Goal: Information Seeking & Learning: Learn about a topic

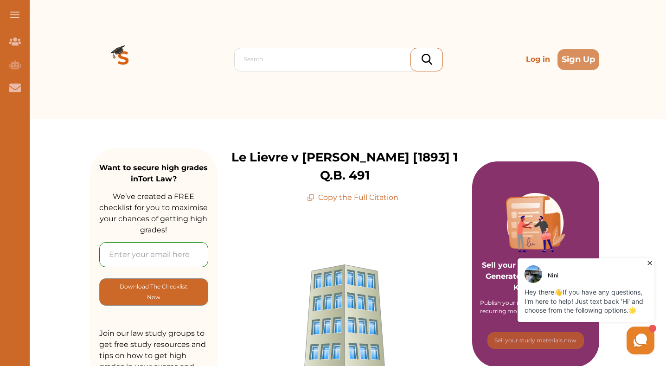
click at [649, 261] on icon at bounding box center [649, 262] width 9 height 9
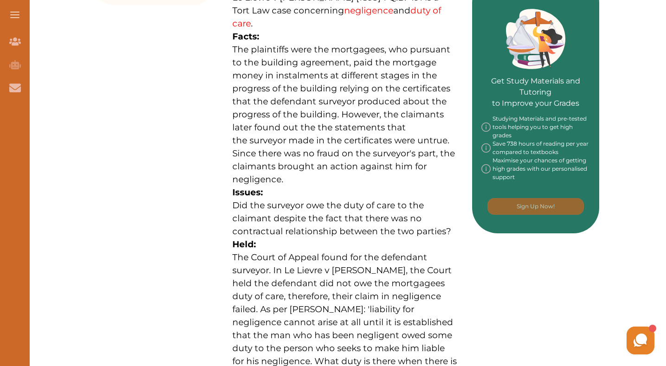
scroll to position [412, 0]
drag, startPoint x: 251, startPoint y: 30, endPoint x: 293, endPoint y: 65, distance: 55.4
click at [293, 65] on p "The plaintiffs were the mortgagees, who pursuant to the building agreement, pai…" at bounding box center [344, 115] width 225 height 143
click at [395, 77] on div "We do not allow selecting and copying of our content. You can get our subscript…" at bounding box center [333, 183] width 666 height 366
drag, startPoint x: 251, startPoint y: 32, endPoint x: 293, endPoint y: 42, distance: 42.5
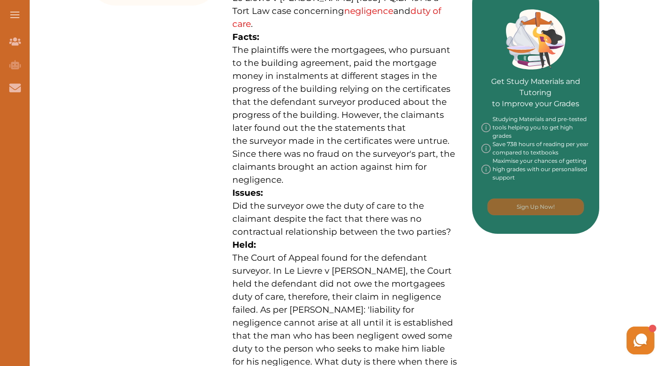
click at [293, 45] on span "The plaintiffs were the mortgagees, who pursuant to the building agreement, pai…" at bounding box center [343, 115] width 223 height 141
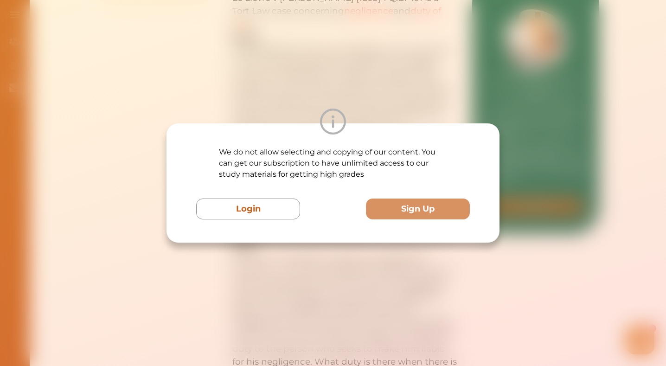
click at [266, 114] on div at bounding box center [333, 122] width 333 height 26
click at [330, 96] on div "We do not allow selecting and copying of our content. You can get our subscript…" at bounding box center [333, 183] width 666 height 366
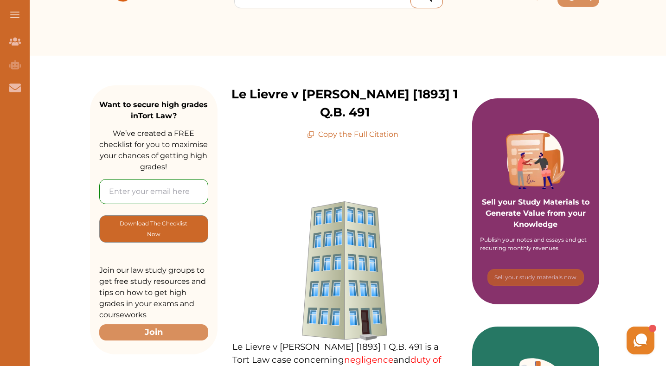
scroll to position [61, 0]
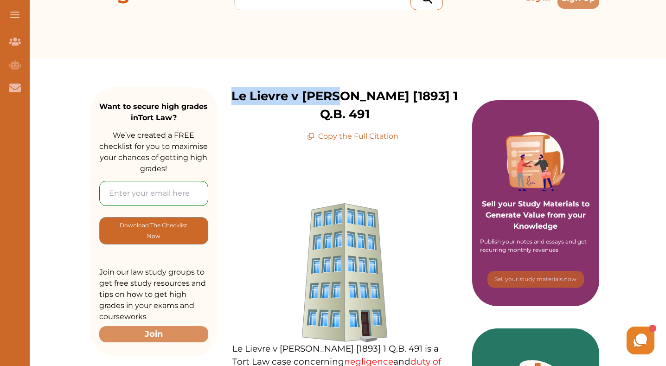
drag, startPoint x: 242, startPoint y: 97, endPoint x: 348, endPoint y: 97, distance: 106.3
click at [348, 97] on p "Le Lievre v [PERSON_NAME] [1893] 1 Q.B. 491" at bounding box center [345, 105] width 255 height 36
copy p "Le Lievre v [PERSON_NAME]"
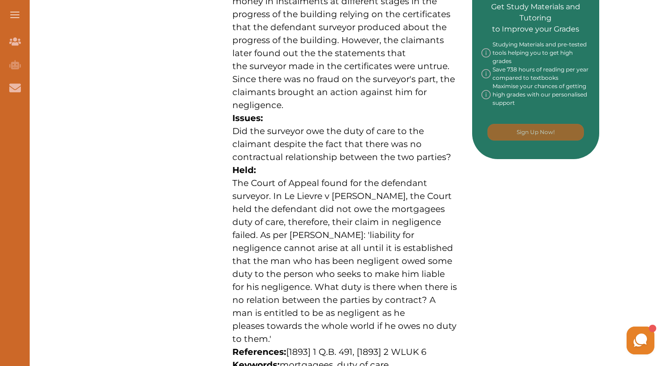
scroll to position [493, 0]
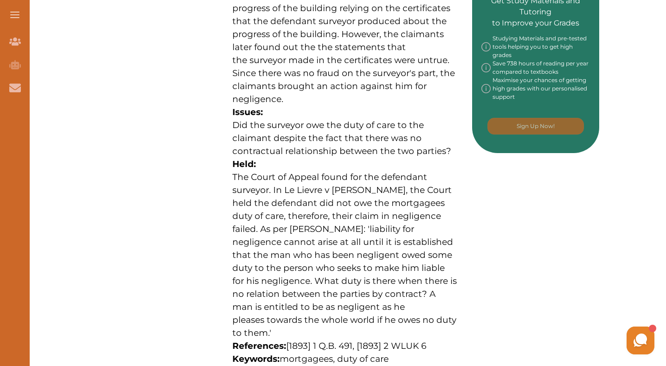
click at [307, 130] on span "Did the surveyor owe the duty of care to the claimant despite the fact that the…" at bounding box center [341, 138] width 219 height 37
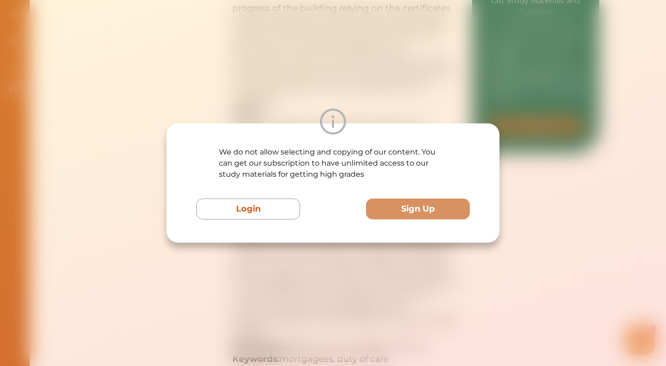
click at [322, 84] on div "We do not allow selecting and copying of our content. You can get our subscript…" at bounding box center [333, 183] width 666 height 366
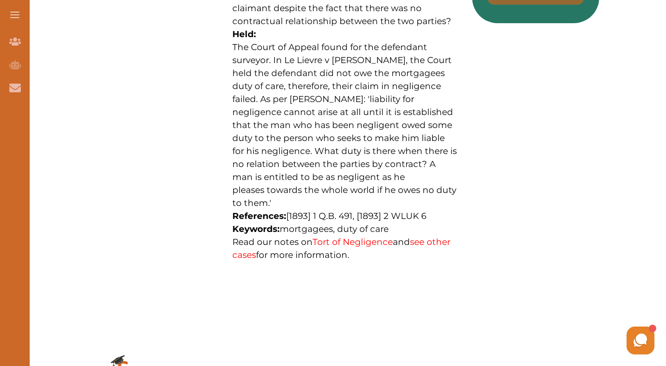
scroll to position [623, 0]
